Goal: Check status

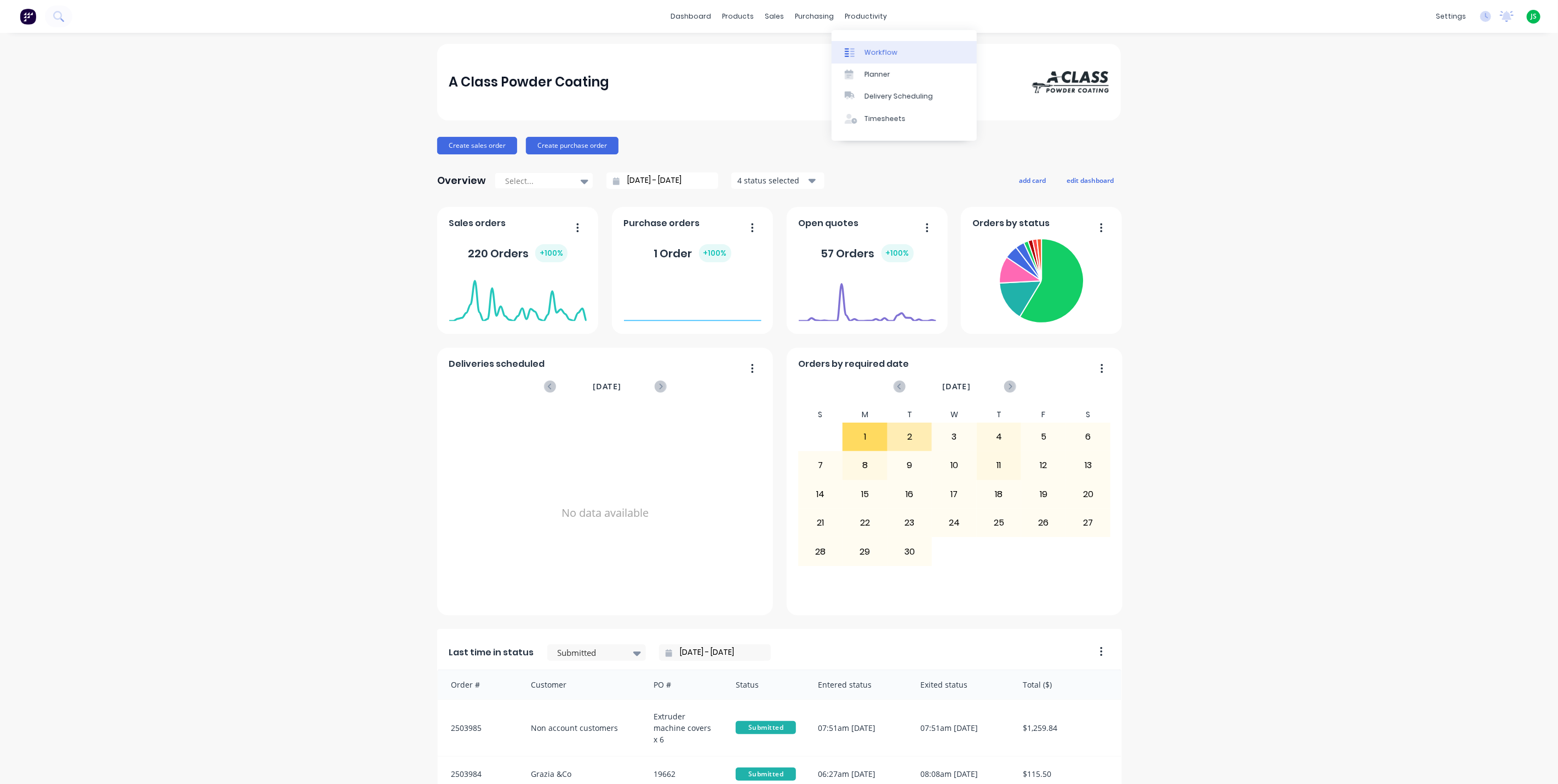
click at [867, 44] on link "Workflow" at bounding box center [904, 52] width 145 height 22
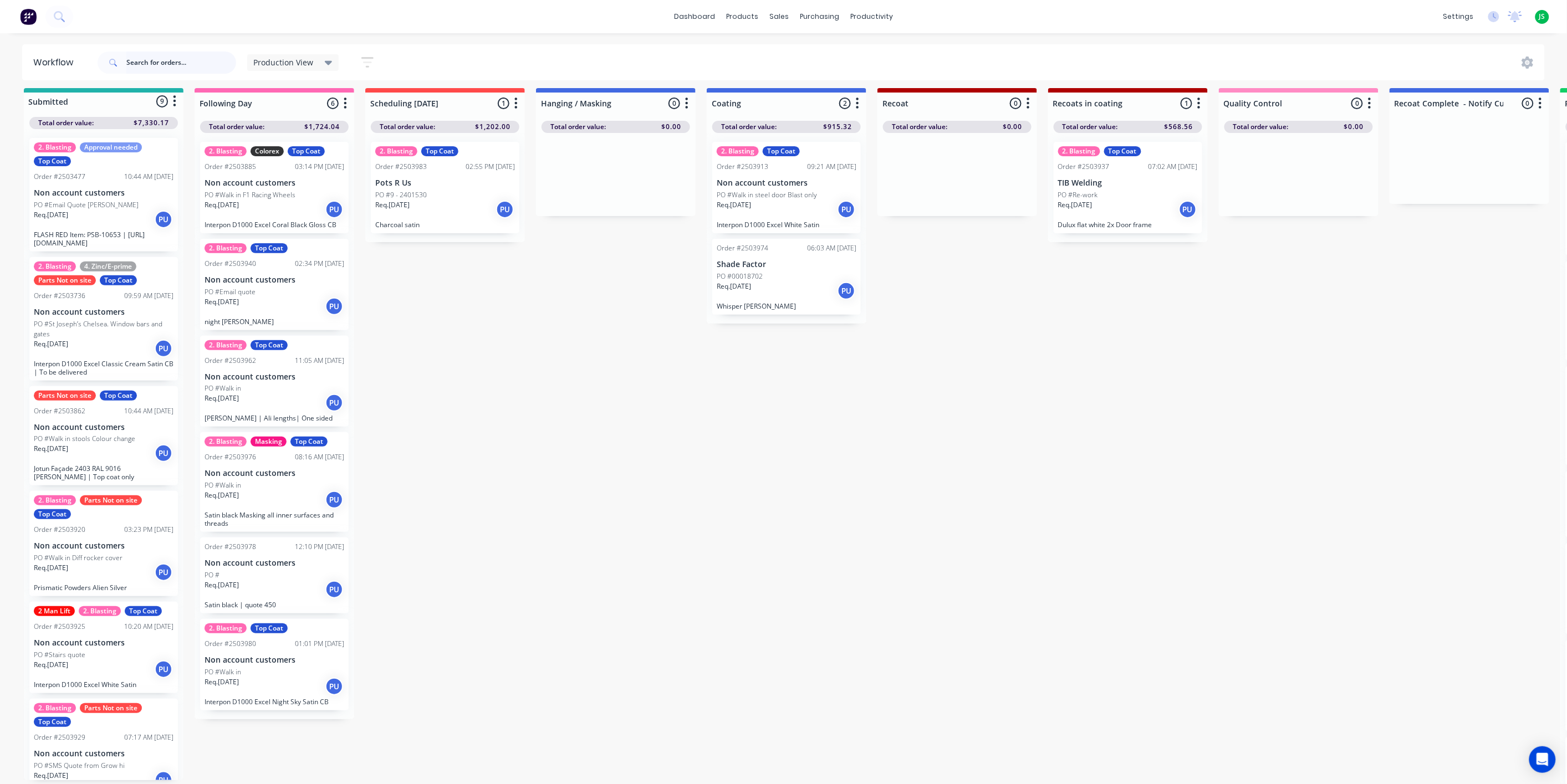
click at [168, 63] on input "text" at bounding box center [181, 62] width 110 height 22
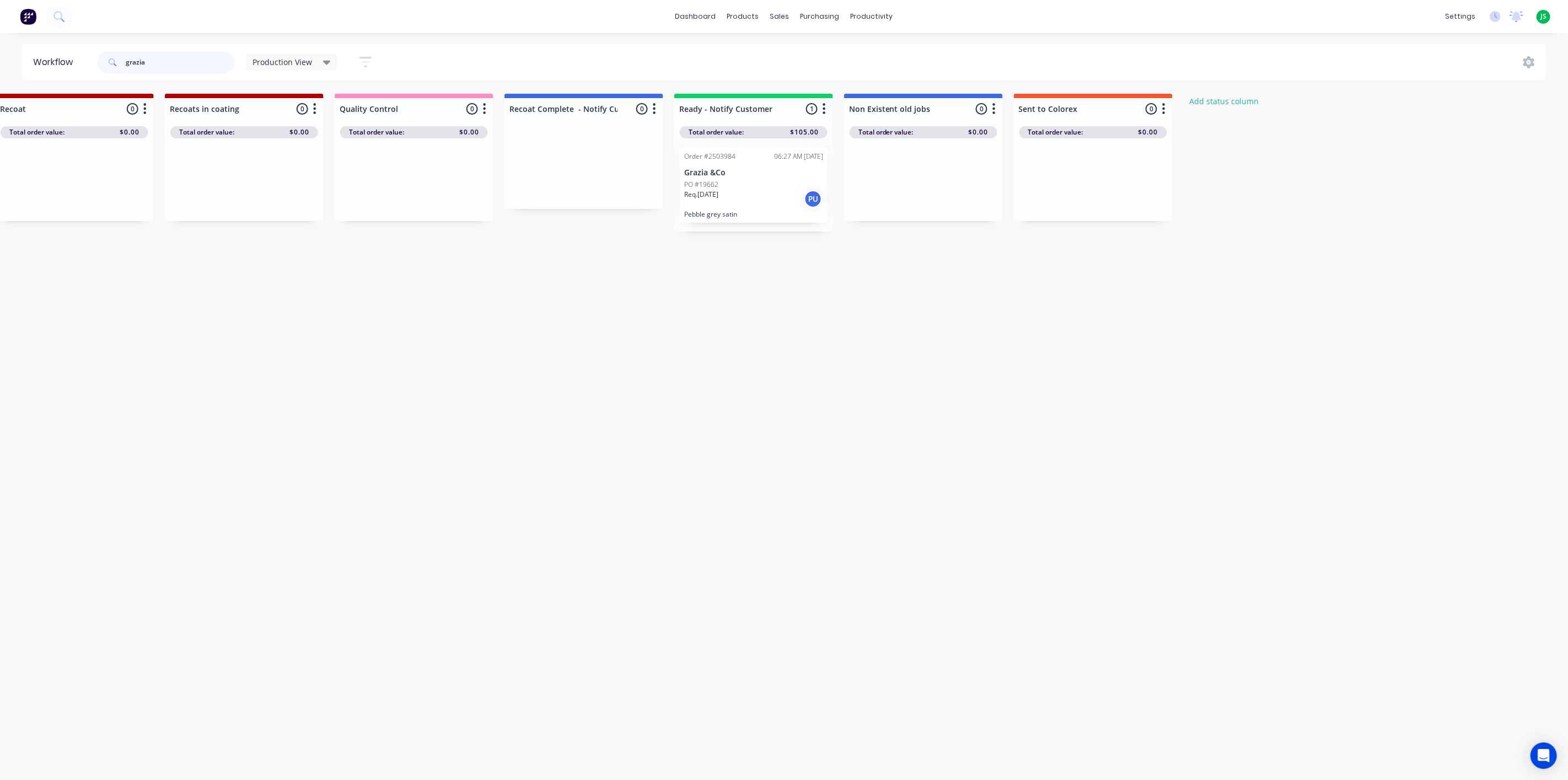
scroll to position [0, 886]
type input "grazia"
click at [736, 188] on div "PO #19662" at bounding box center [745, 184] width 139 height 10
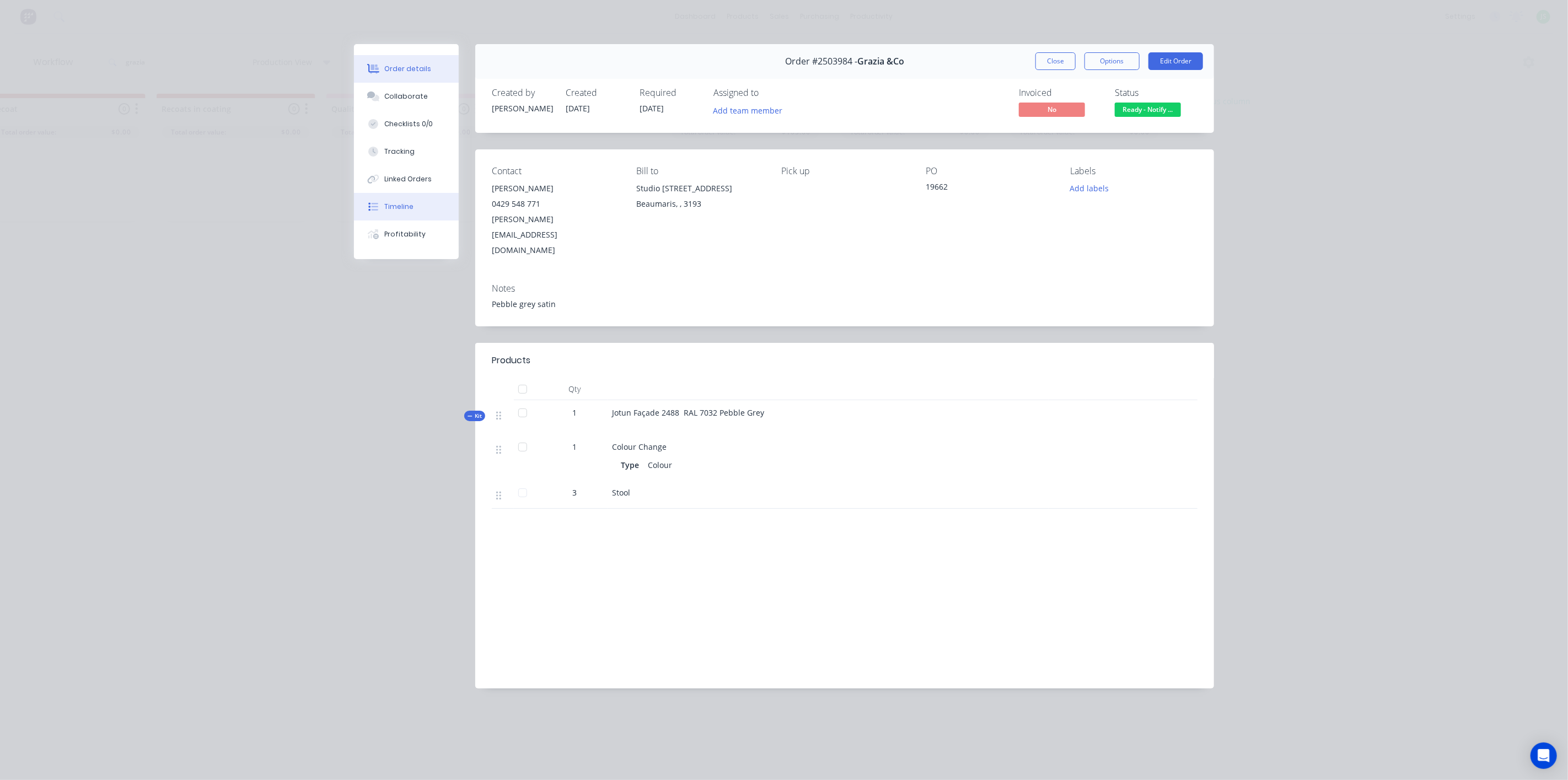
click at [399, 206] on div "Timeline" at bounding box center [399, 207] width 29 height 10
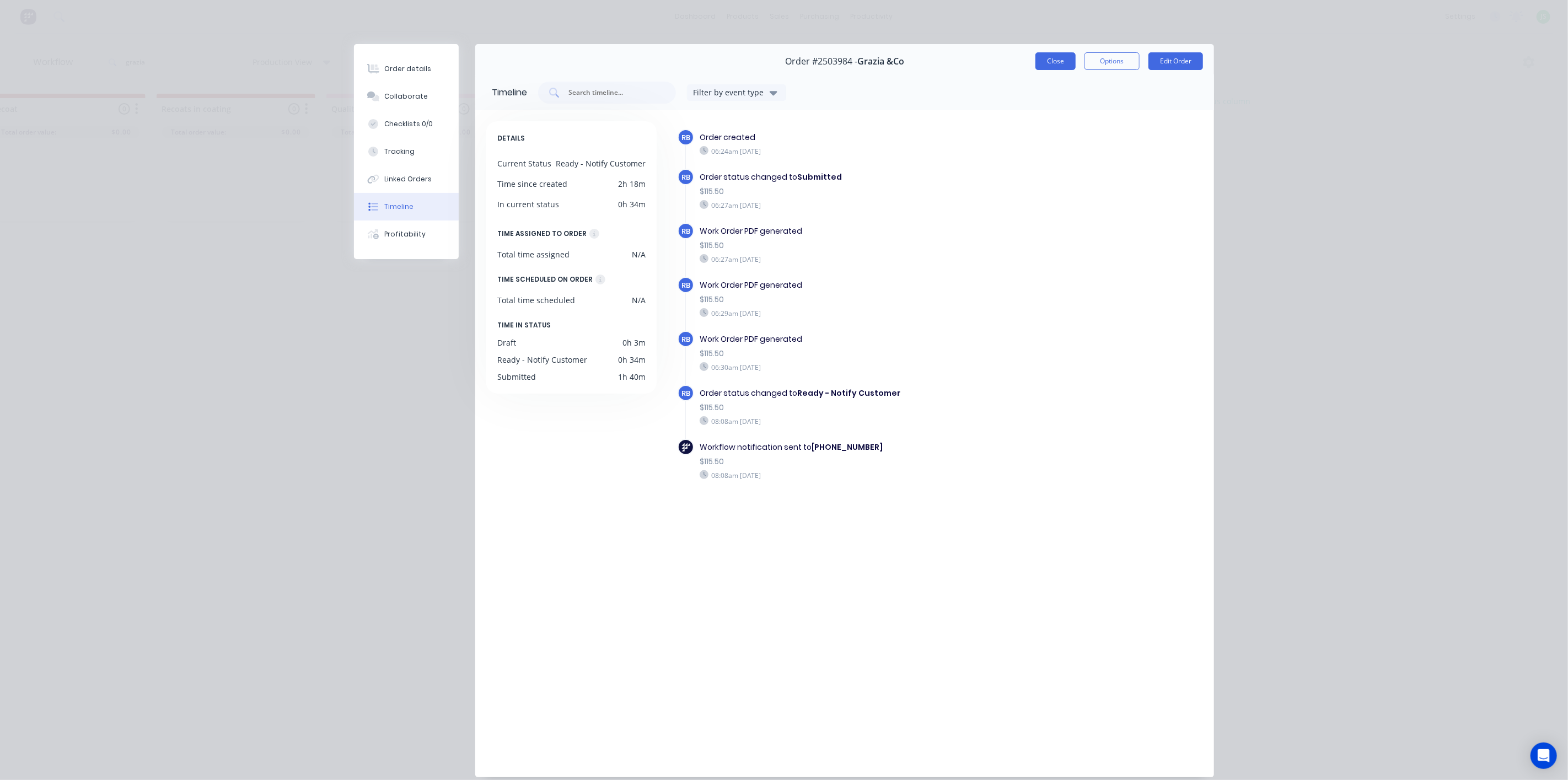
click at [1054, 63] on button "Close" at bounding box center [1055, 61] width 40 height 18
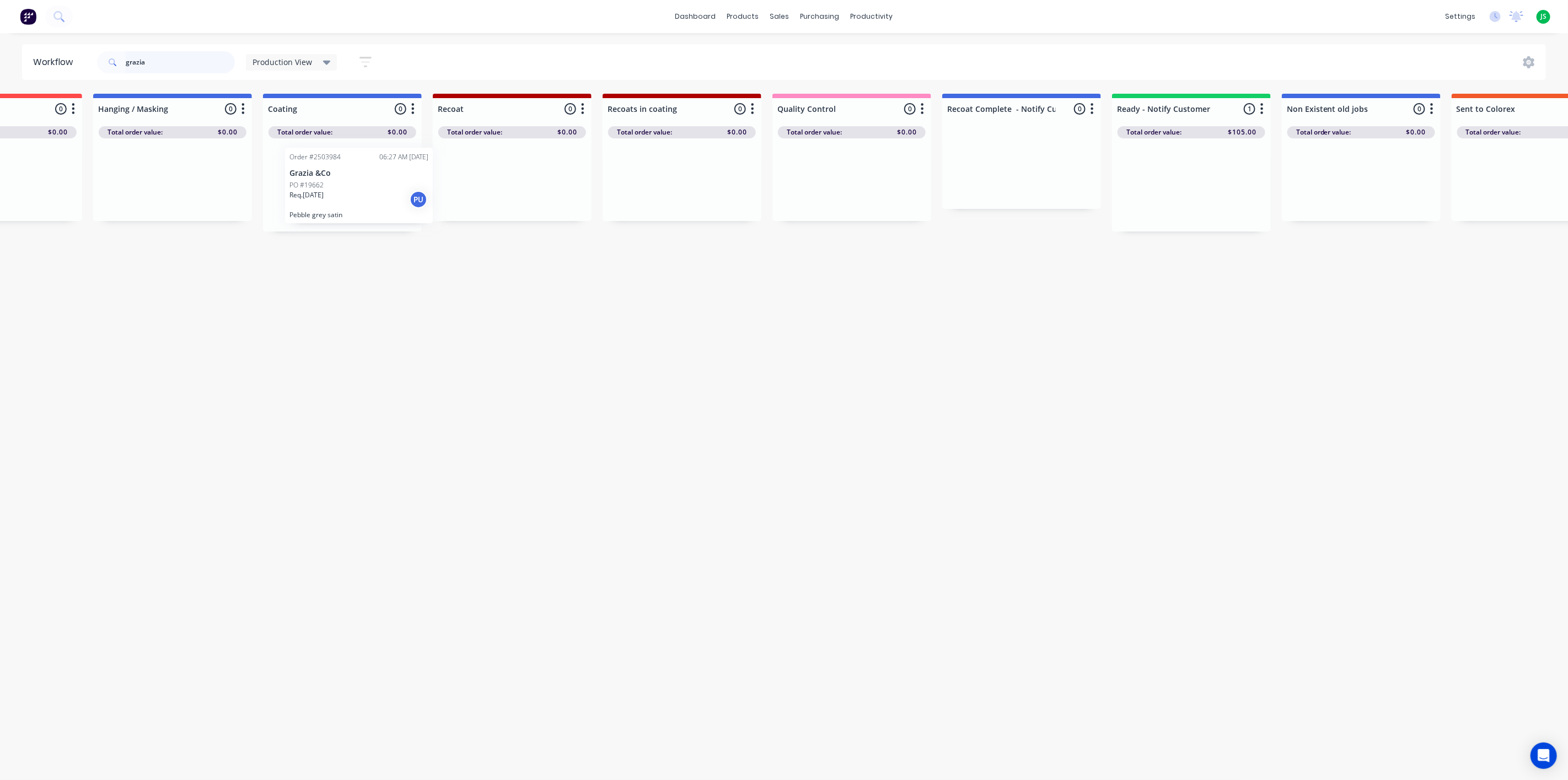
scroll to position [0, 434]
drag, startPoint x: 783, startPoint y: 173, endPoint x: 390, endPoint y: 172, distance: 393.0
drag, startPoint x: 349, startPoint y: 184, endPoint x: 1192, endPoint y: 181, distance: 843.0
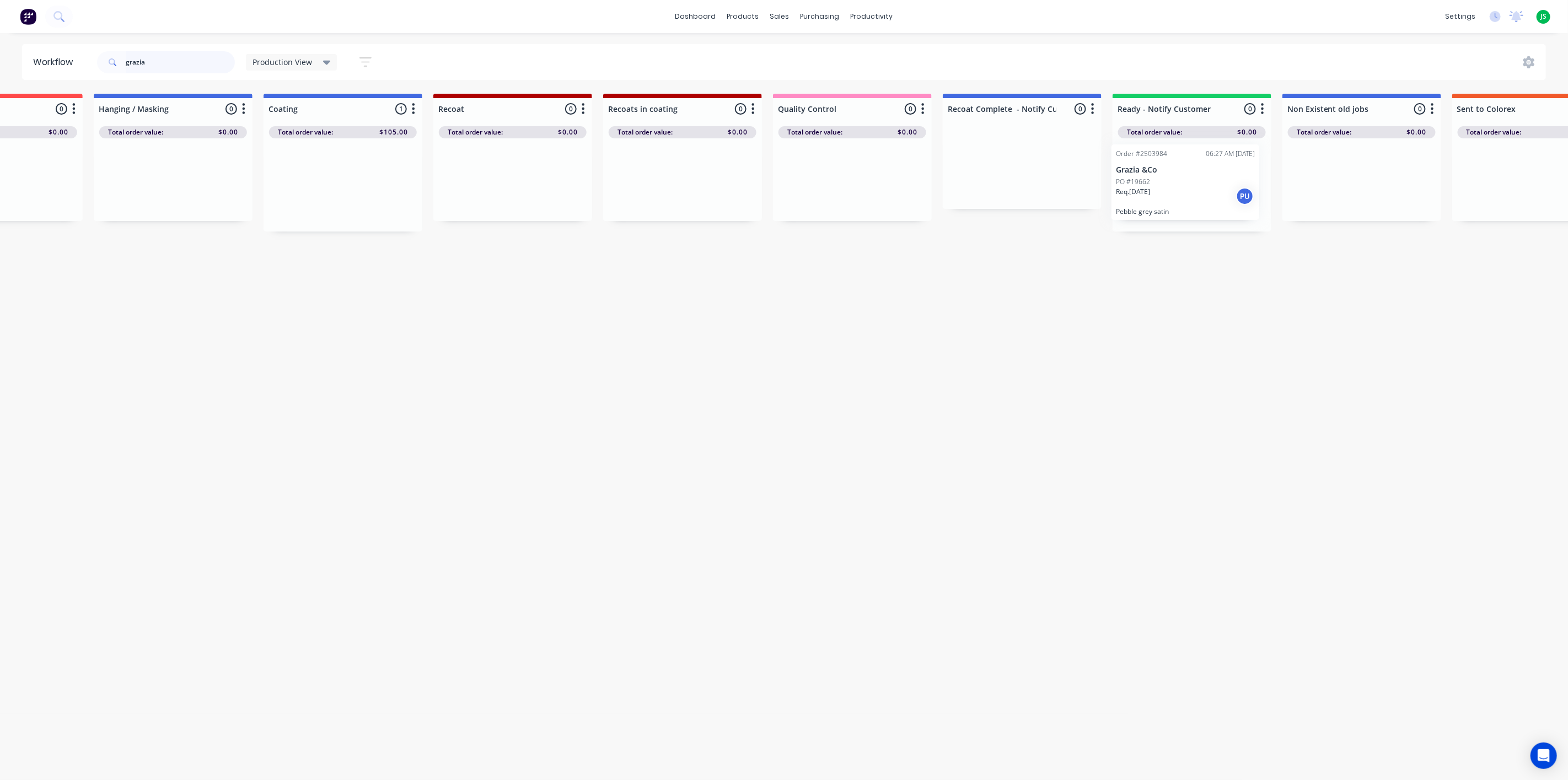
scroll to position [0, 444]
drag, startPoint x: -16, startPoint y: 37, endPoint x: -583, endPoint y: -50, distance: 573.6
click at [0, 0] on html "dashboard products sales purchasing productivity dashboard products Product Cat…" at bounding box center [340, 357] width 1568 height 714
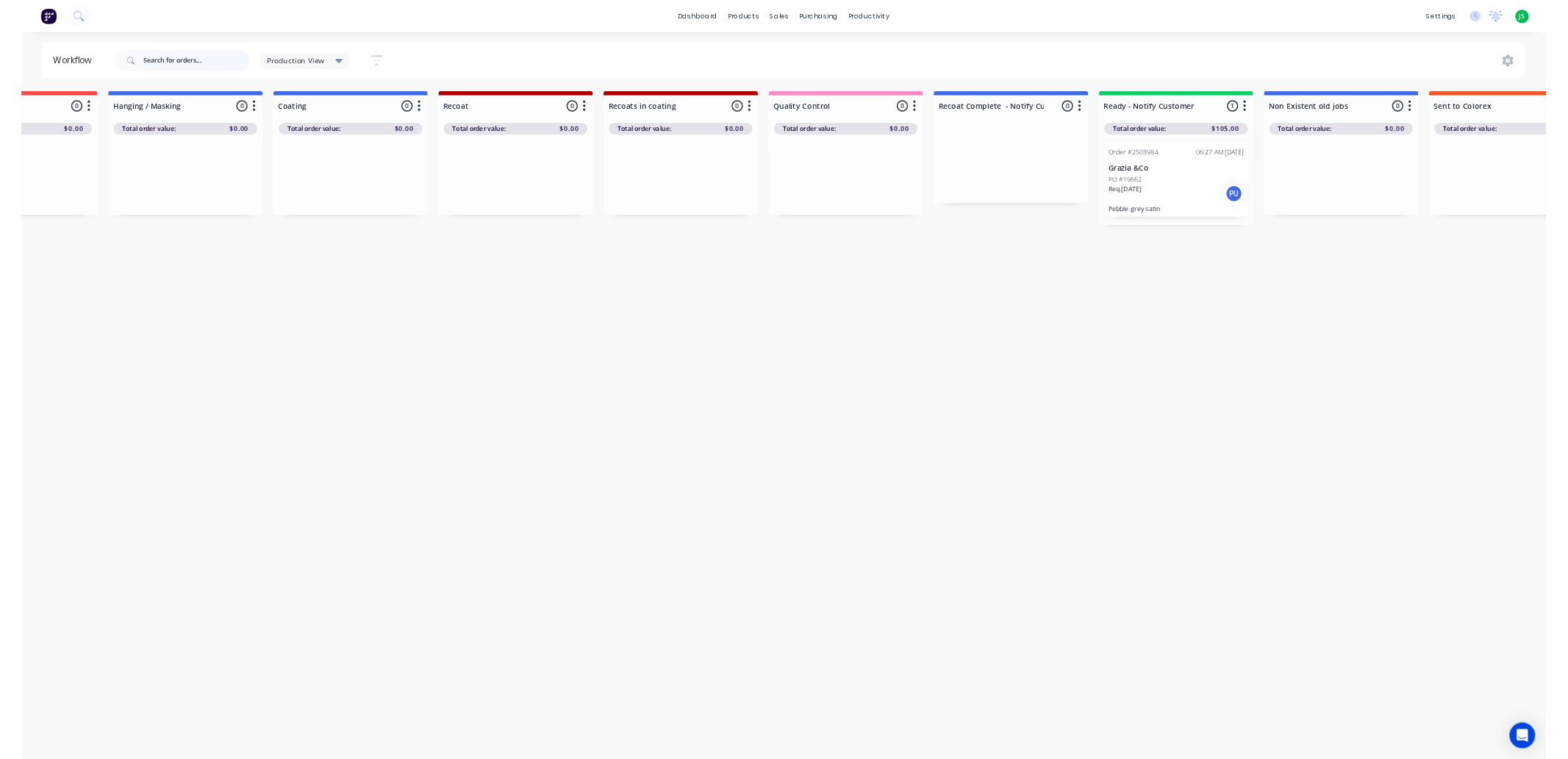
scroll to position [0, 0]
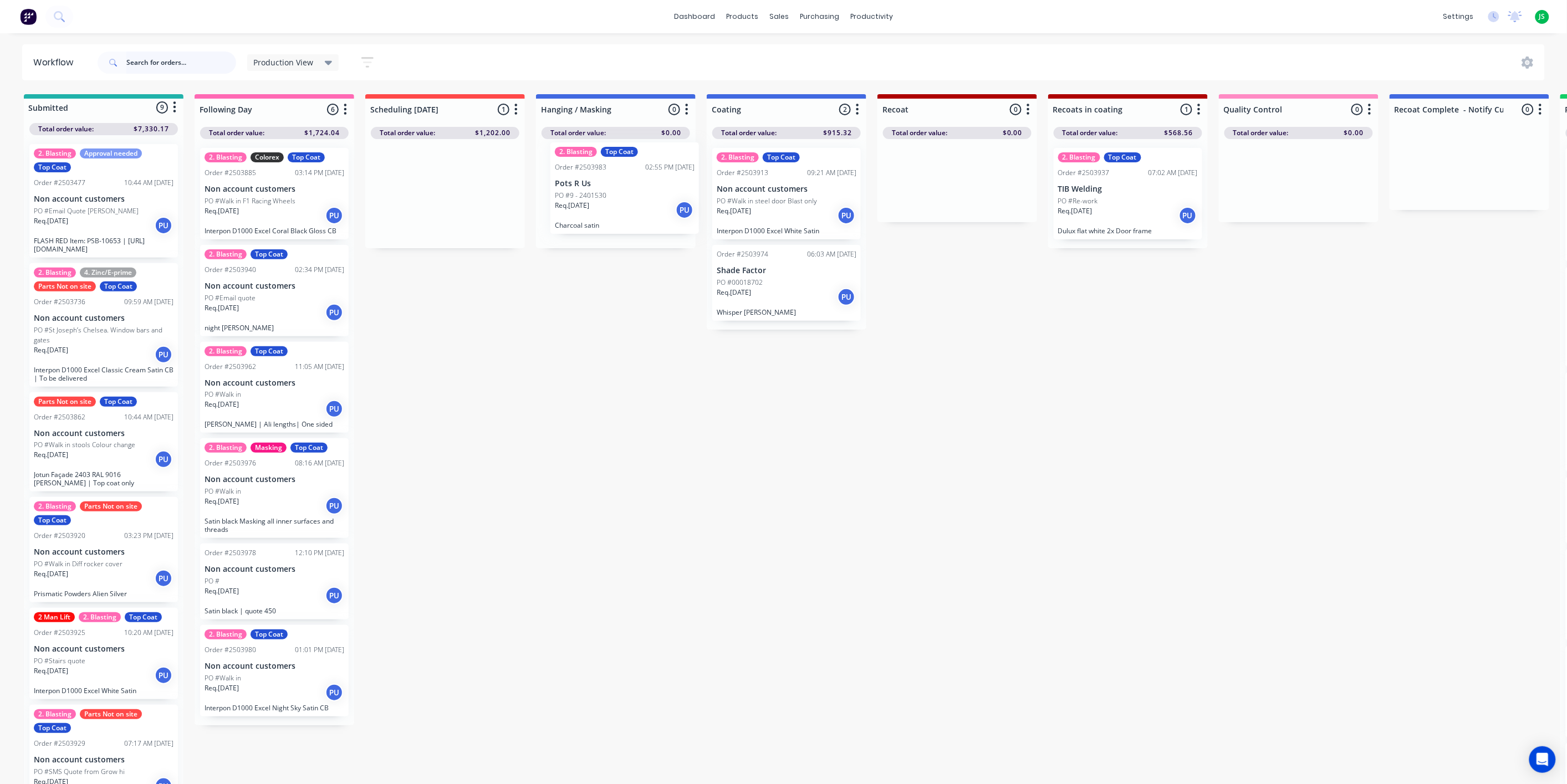
drag, startPoint x: 414, startPoint y: 192, endPoint x: 597, endPoint y: 187, distance: 183.1
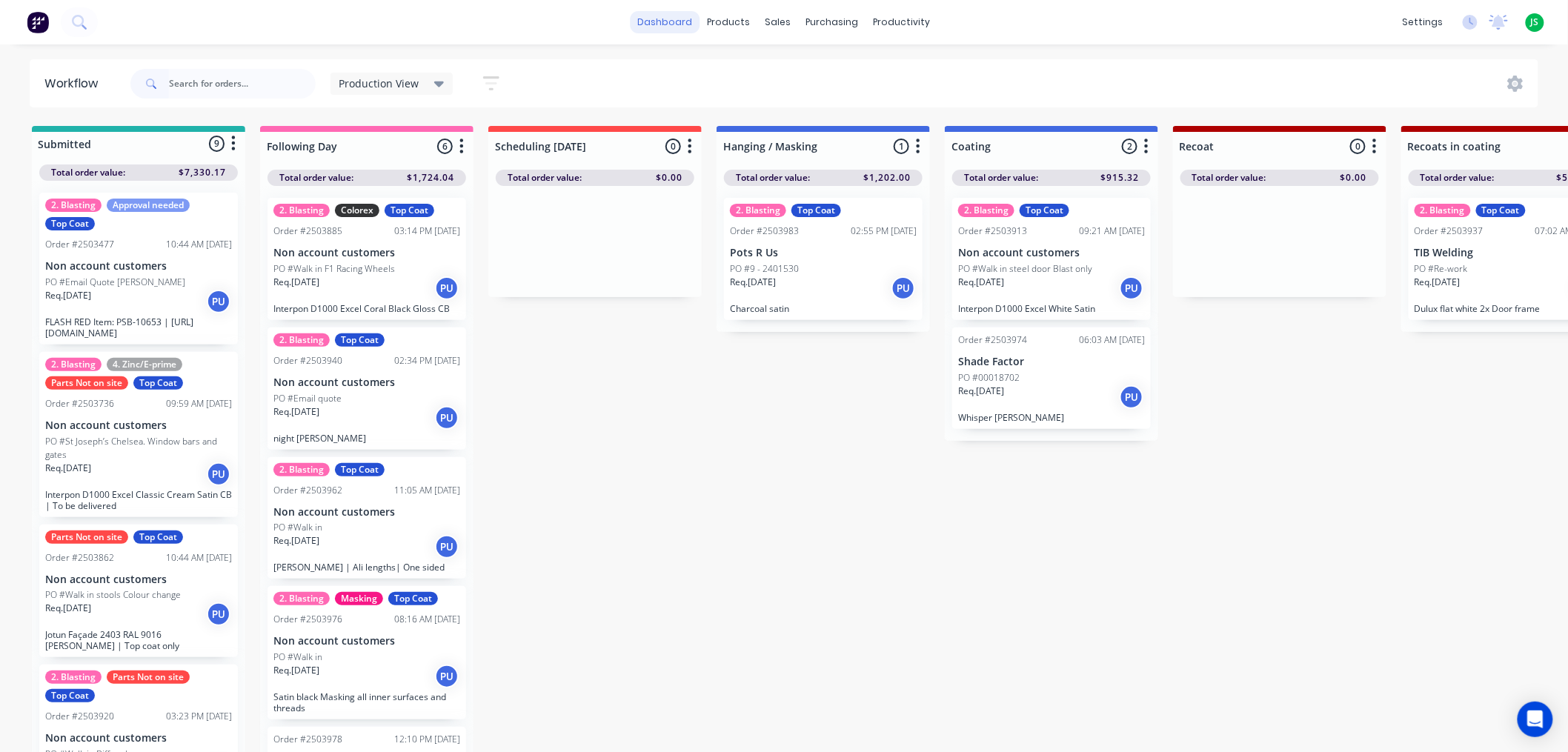
click at [663, 20] on link "dashboard" at bounding box center [665, 22] width 70 height 22
